Goal: Task Accomplishment & Management: Complete application form

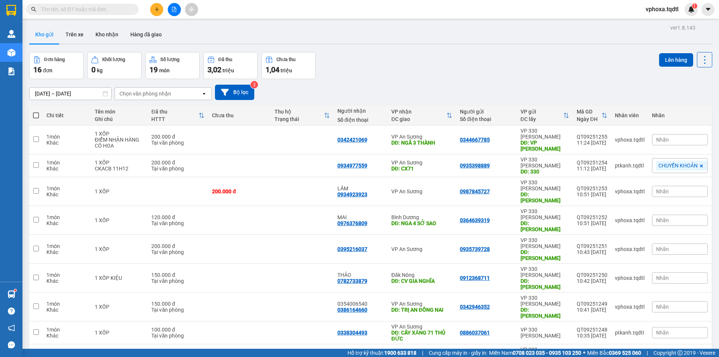
click at [157, 12] on icon "plus" at bounding box center [156, 9] width 5 height 5
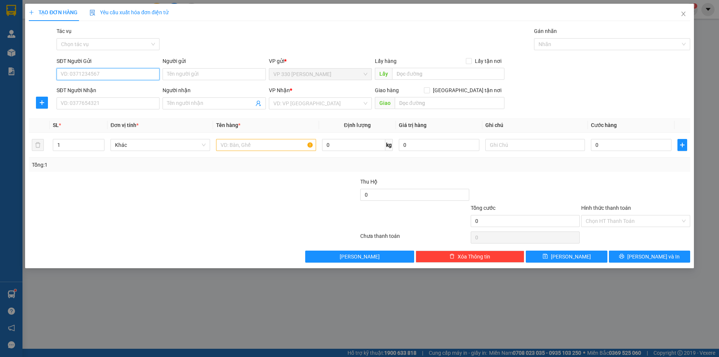
click at [96, 73] on input "SĐT Người Gửi" at bounding box center [108, 74] width 103 height 12
type input "2"
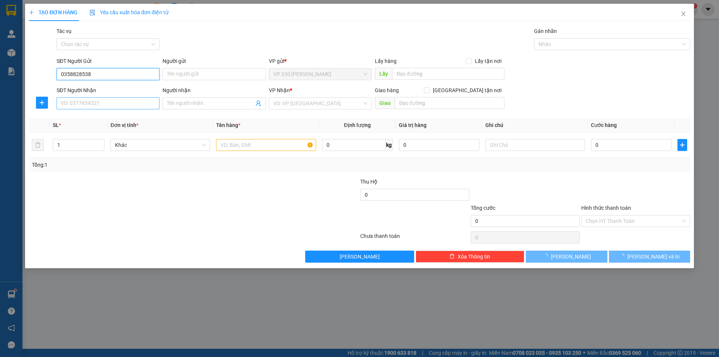
type input "0358828538"
click at [128, 103] on input "SĐT Người Nhận" at bounding box center [108, 103] width 103 height 12
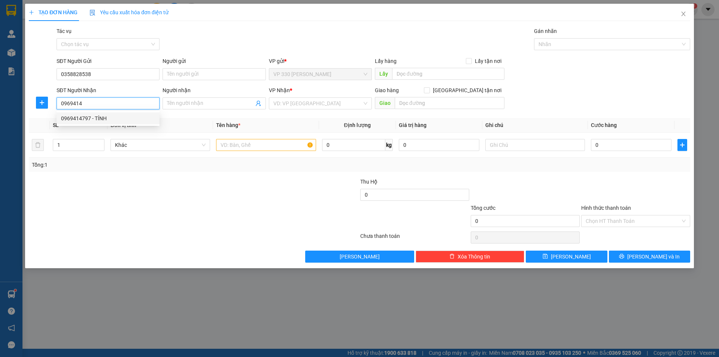
click at [144, 122] on div "0969414797 - TÍNH" at bounding box center [108, 118] width 94 height 8
type input "0969414797"
type input "TÍNH"
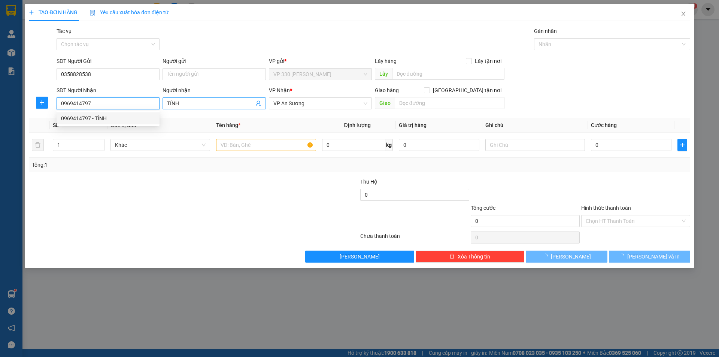
type input "1.400.000"
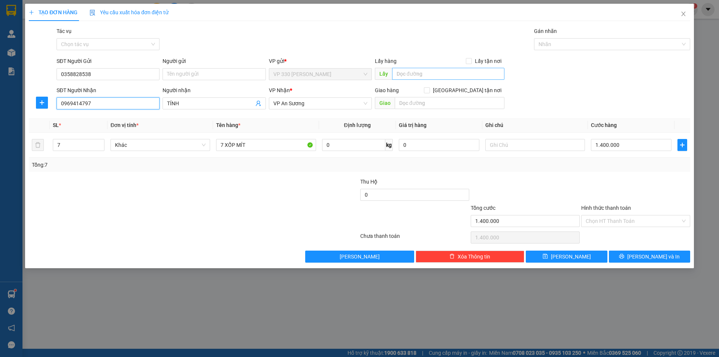
type input "0969414797"
click at [418, 73] on input "text" at bounding box center [448, 74] width 112 height 12
type input "h"
type input "HỒ XÁ"
click at [70, 146] on input "7" at bounding box center [78, 144] width 51 height 11
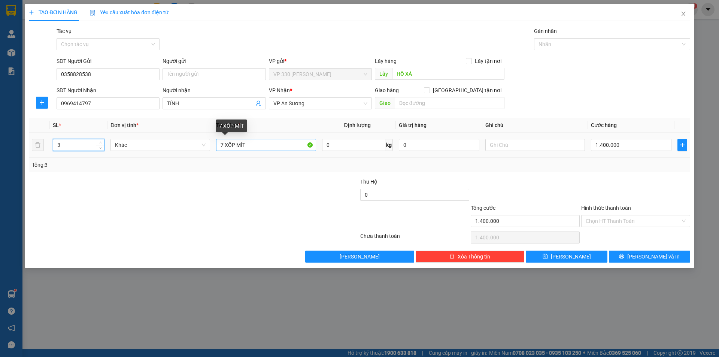
type input "3"
click at [226, 145] on input "7 XỐP MÍT" at bounding box center [266, 145] width 100 height 12
type input "3 XỐP MÍT"
click at [625, 144] on input "1.400.000" at bounding box center [631, 145] width 81 height 12
type input "0"
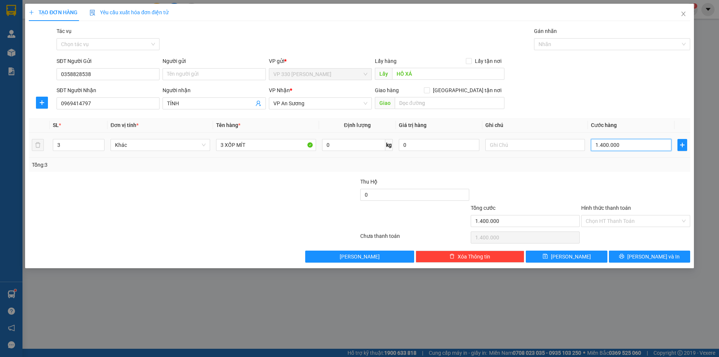
type input "0"
type input "06"
type input "6"
type input "60"
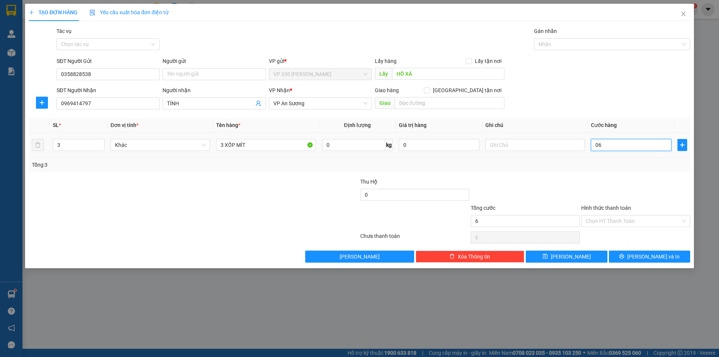
type input "60"
type input "060"
type input "600"
type input "06.000"
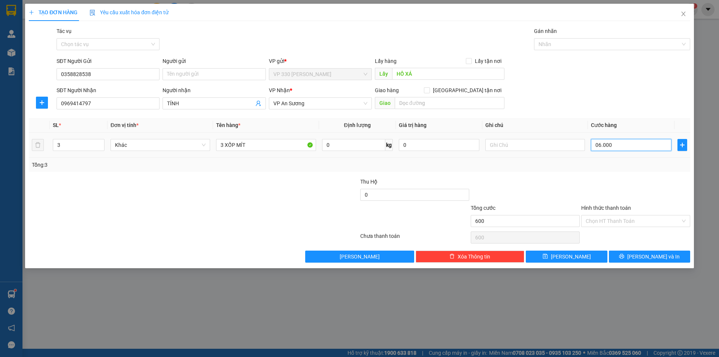
type input "6.000"
type input "060.000"
type input "60.000"
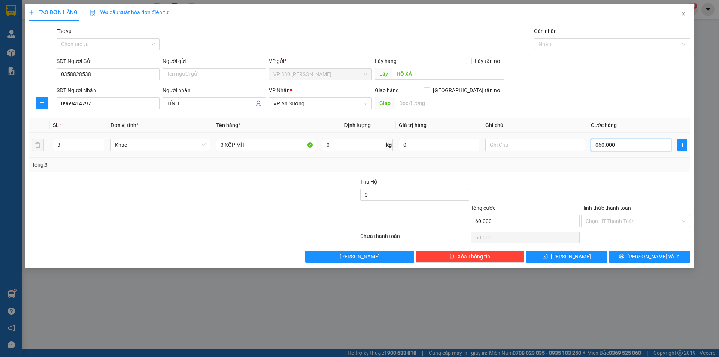
type input "600.000"
click at [591, 258] on button "[PERSON_NAME]" at bounding box center [566, 257] width 81 height 12
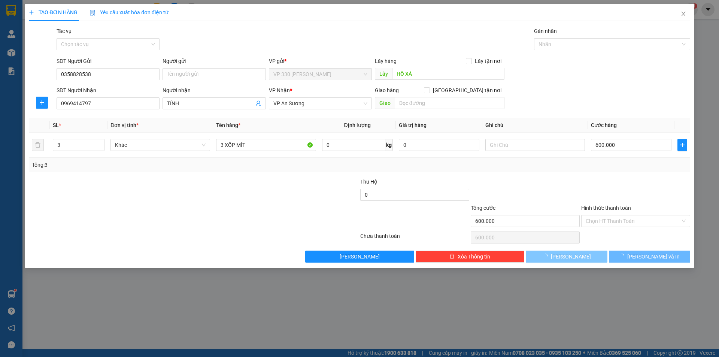
type input "0"
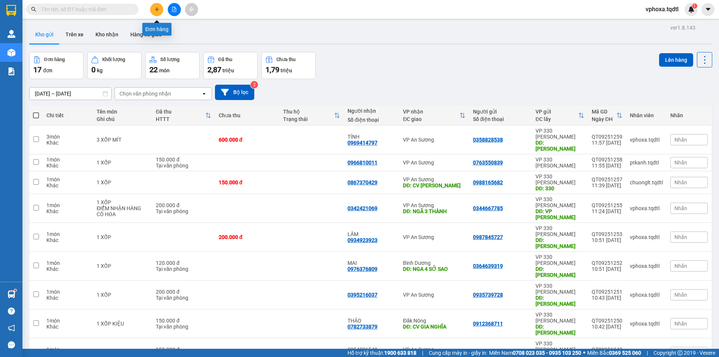
click at [158, 11] on icon "plus" at bounding box center [156, 9] width 5 height 5
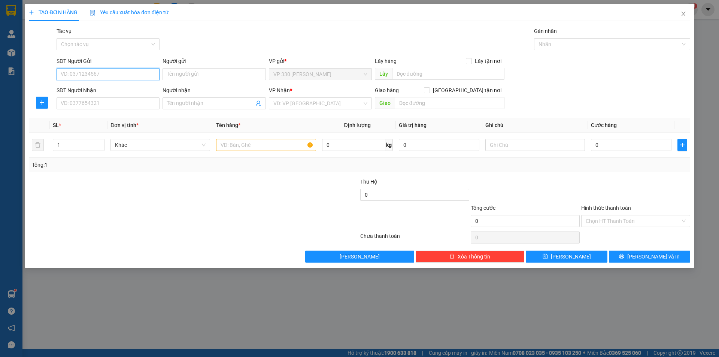
click at [83, 74] on input "SĐT Người Gửi" at bounding box center [108, 74] width 103 height 12
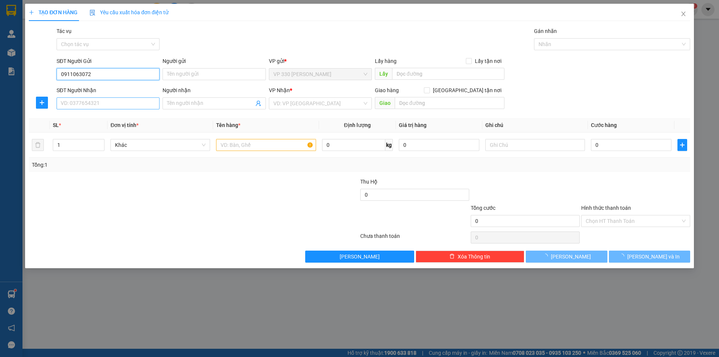
type input "0911063072"
click at [92, 105] on input "SĐT Người Nhận" at bounding box center [108, 103] width 103 height 12
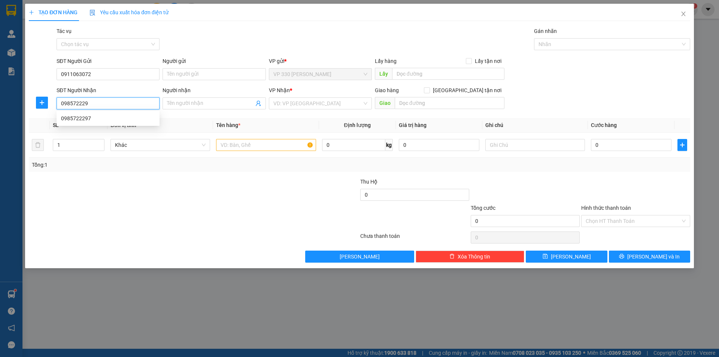
type input "0985722297"
click at [80, 120] on div "0985722297" at bounding box center [108, 118] width 94 height 8
type input "TƯỢNG ĐÀI DẦU KHÍ"
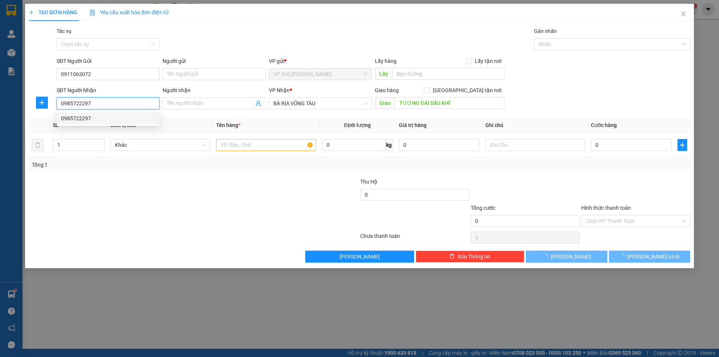
type input "540.000"
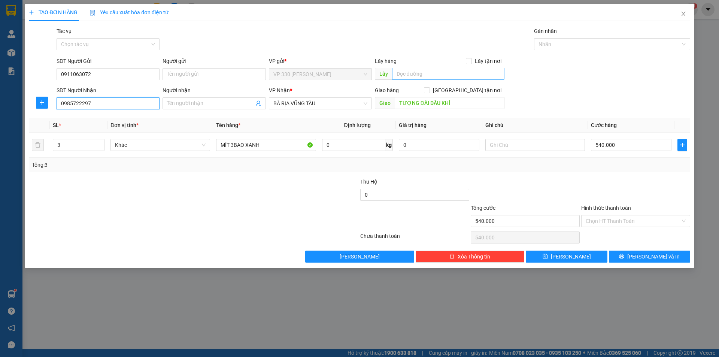
type input "0985722297"
click at [401, 75] on input "text" at bounding box center [448, 74] width 112 height 12
type input "HỒ XÁ"
click at [580, 256] on button "[PERSON_NAME]" at bounding box center [566, 257] width 81 height 12
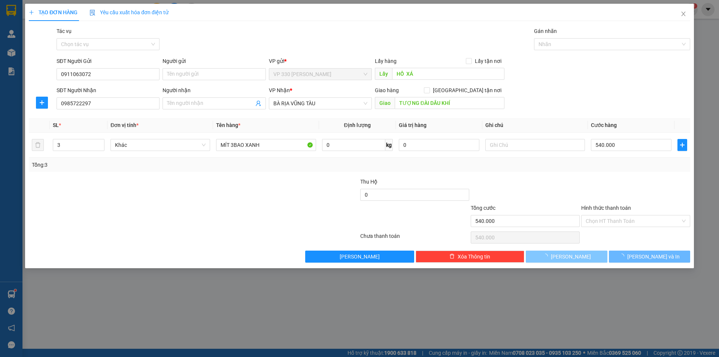
type input "0"
